Goal: Information Seeking & Learning: Find specific fact

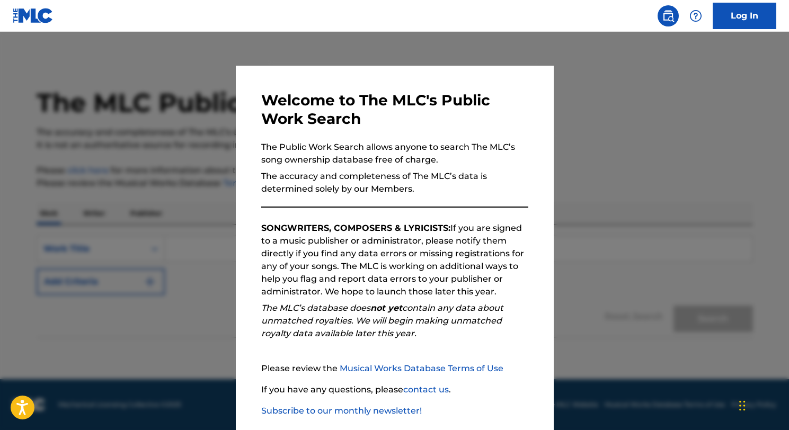
click at [595, 123] on div at bounding box center [394, 247] width 789 height 430
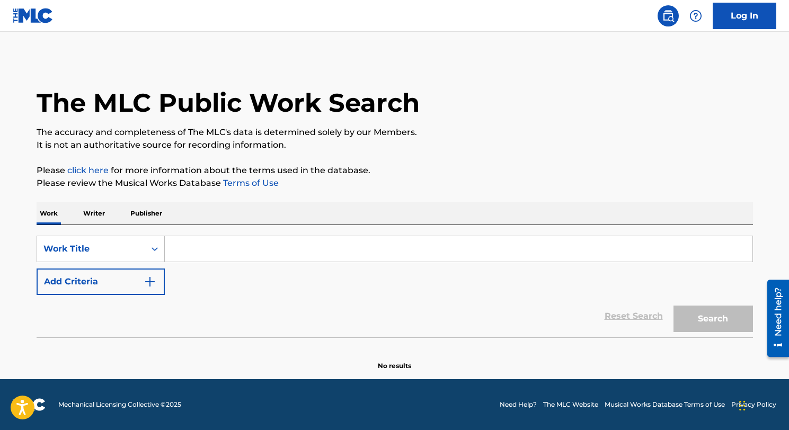
click at [194, 241] on input "Search Form" at bounding box center [458, 248] width 587 height 25
type input "l"
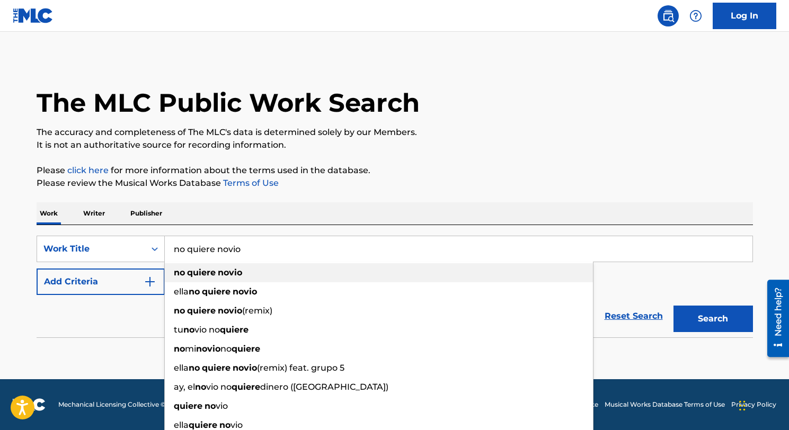
type input "no quiere novio"
click at [200, 274] on strong "quiere" at bounding box center [201, 272] width 29 height 10
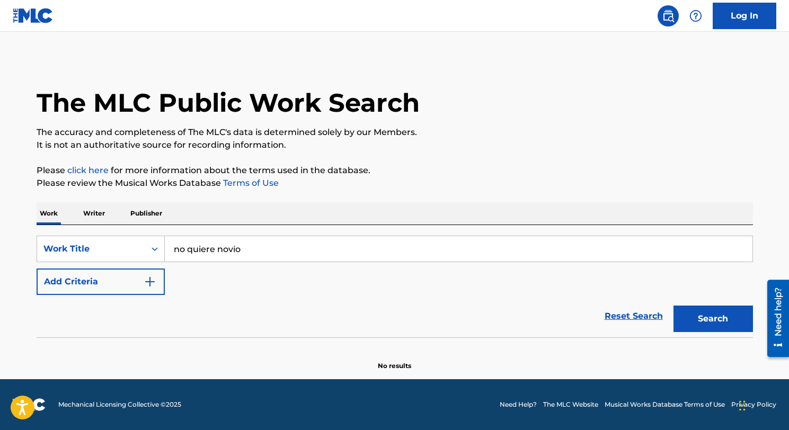
click at [139, 290] on button "Add Criteria" at bounding box center [101, 282] width 128 height 26
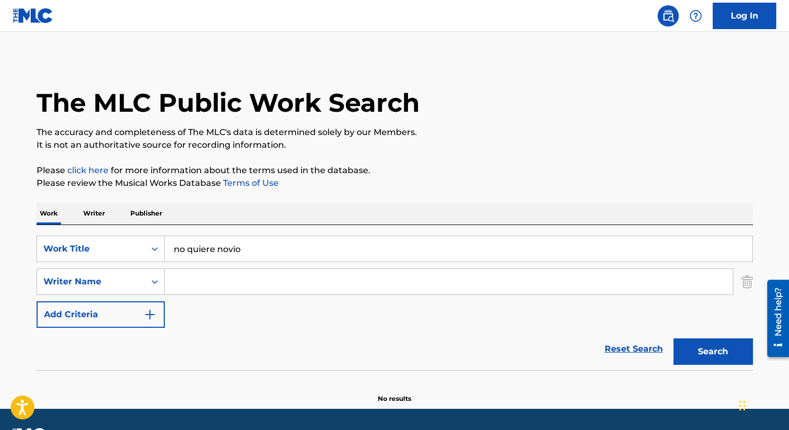
click at [198, 288] on input "Search Form" at bounding box center [449, 281] width 568 height 25
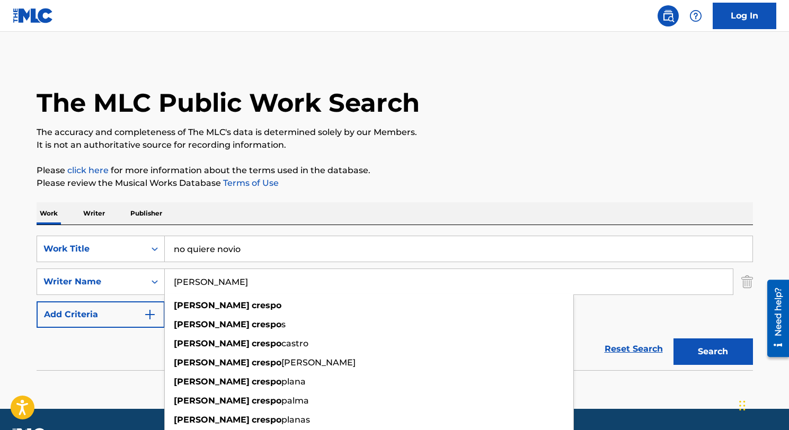
type input "[PERSON_NAME]"
click at [673, 338] on button "Search" at bounding box center [712, 351] width 79 height 26
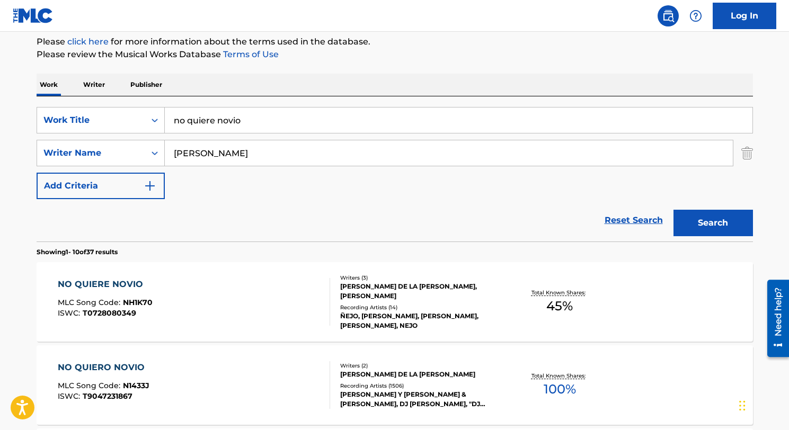
scroll to position [232, 0]
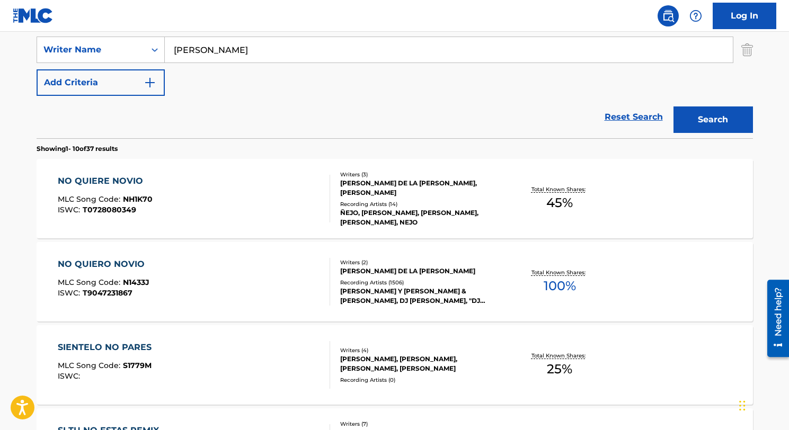
click at [242, 193] on div "NO QUIERE NOVIO MLC Song Code : NH1K70 ISWC : T0728080349" at bounding box center [194, 199] width 272 height 48
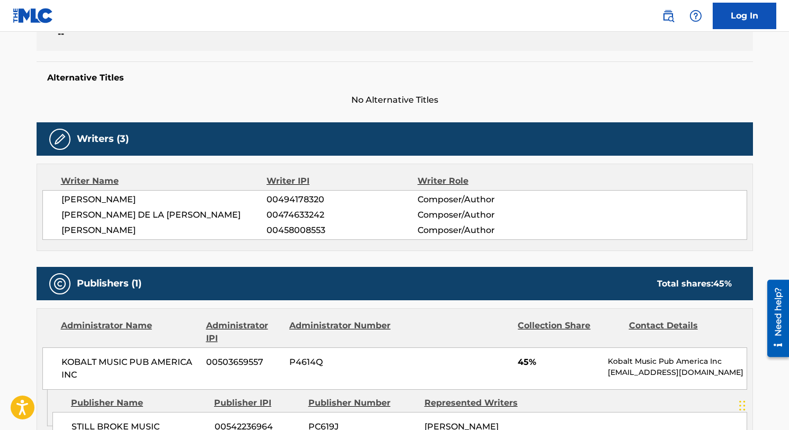
scroll to position [249, 0]
